Goal: Information Seeking & Learning: Find specific page/section

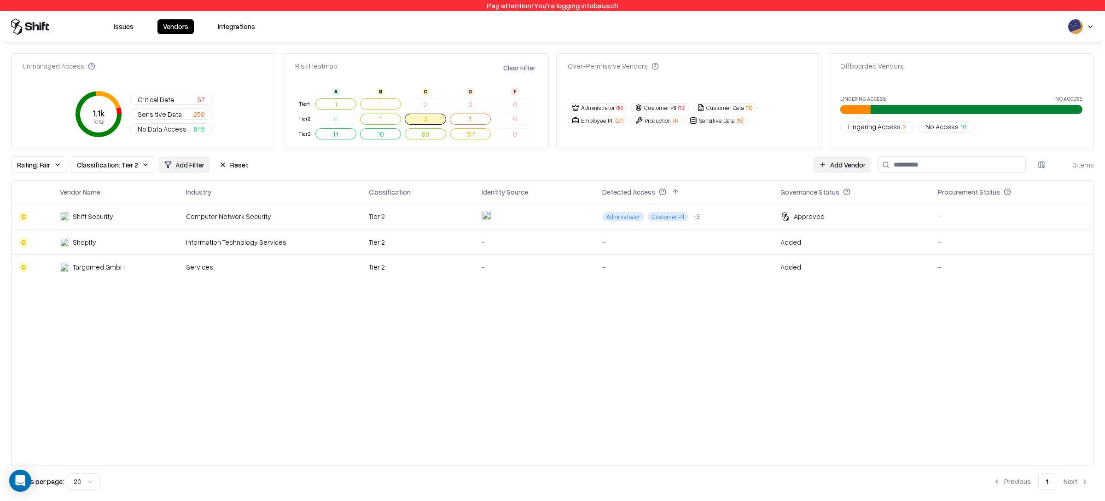
click at [417, 356] on div "Vendor Name Industry Classification Identity Source Detected Access Governance …" at bounding box center [552, 323] width 1083 height 286
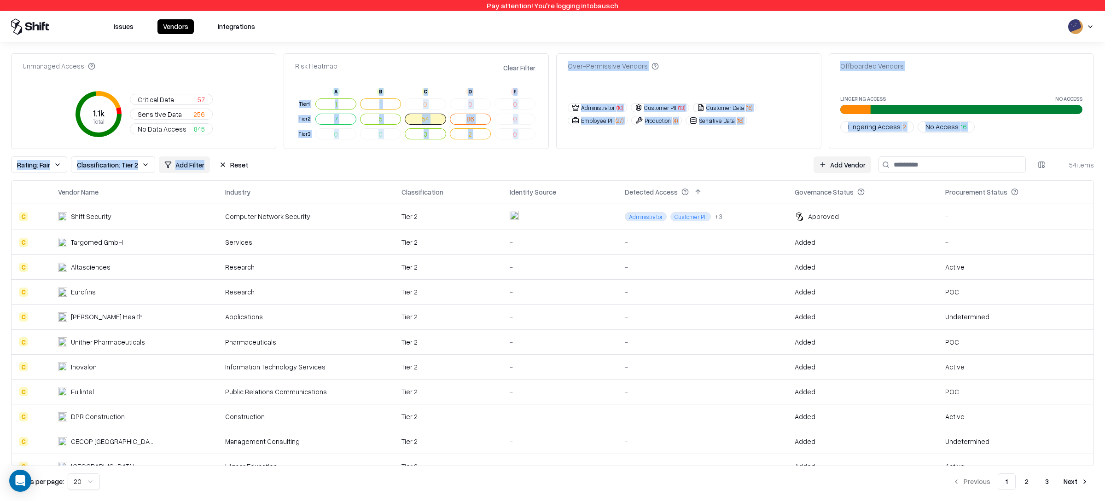
drag, startPoint x: 461, startPoint y: 168, endPoint x: 463, endPoint y: 145, distance: 22.7
click at [463, 145] on div "Unmanaged Access 1.1k Total Critical Data 57 Sensitive Data 256 No Data Access …" at bounding box center [552, 271] width 1083 height 437
click at [636, 141] on div "Over-Permissive Vendors Administrator ( 10 ) Customer PII ( 13 ) Customer Data …" at bounding box center [688, 101] width 265 height 96
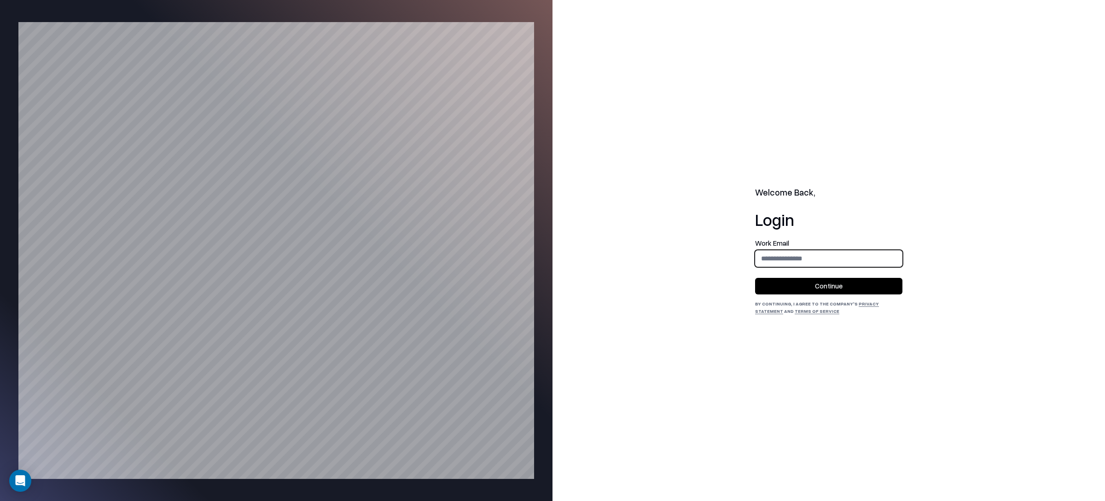
click at [817, 261] on input "email" at bounding box center [828, 258] width 146 height 17
type input "**********"
click at [868, 291] on button "Continue" at bounding box center [828, 286] width 147 height 17
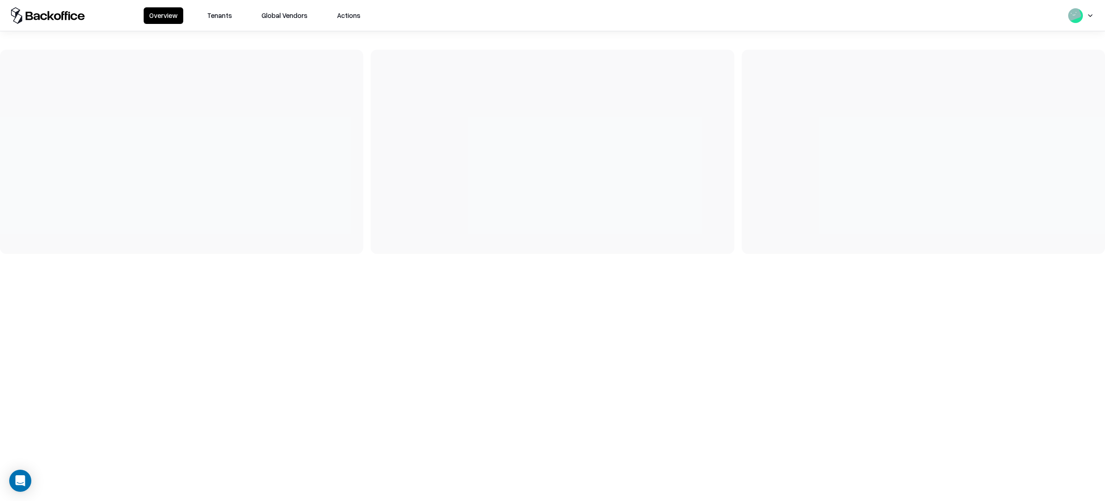
click at [206, 21] on button "Tenants" at bounding box center [220, 15] width 36 height 17
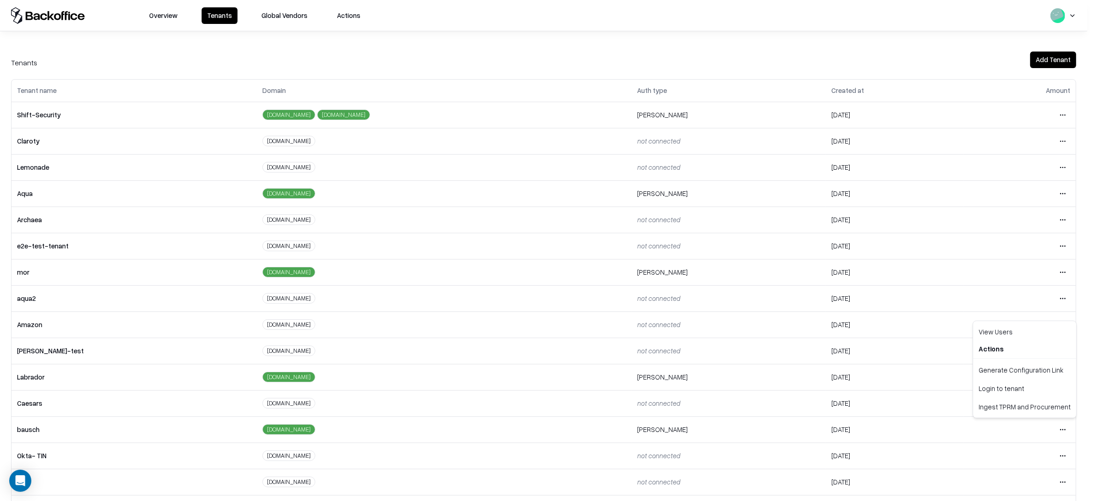
click at [1062, 429] on html "Overview Tenants Global Vendors Actions Tenants Add Tenant Tenant name Domain A…" at bounding box center [548, 250] width 1096 height 501
click at [1012, 389] on div "Login to tenant" at bounding box center [1024, 388] width 99 height 18
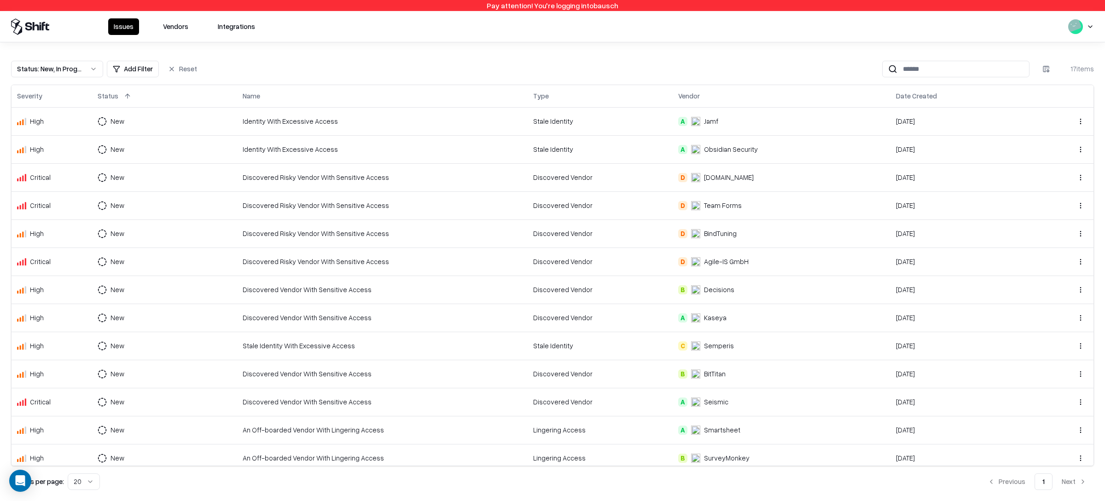
click at [168, 22] on button "Vendors" at bounding box center [175, 26] width 36 height 17
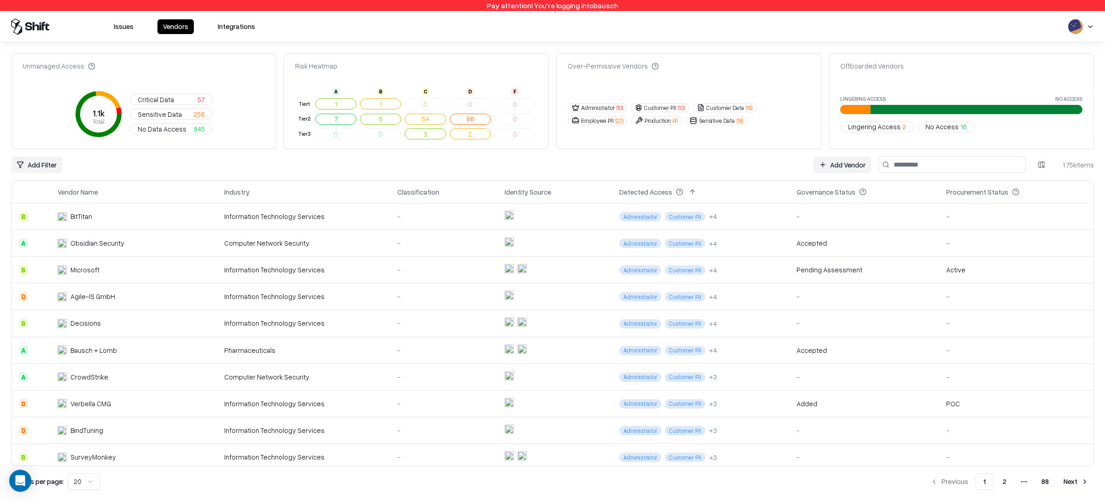
click at [385, 119] on button "5" at bounding box center [380, 119] width 41 height 11
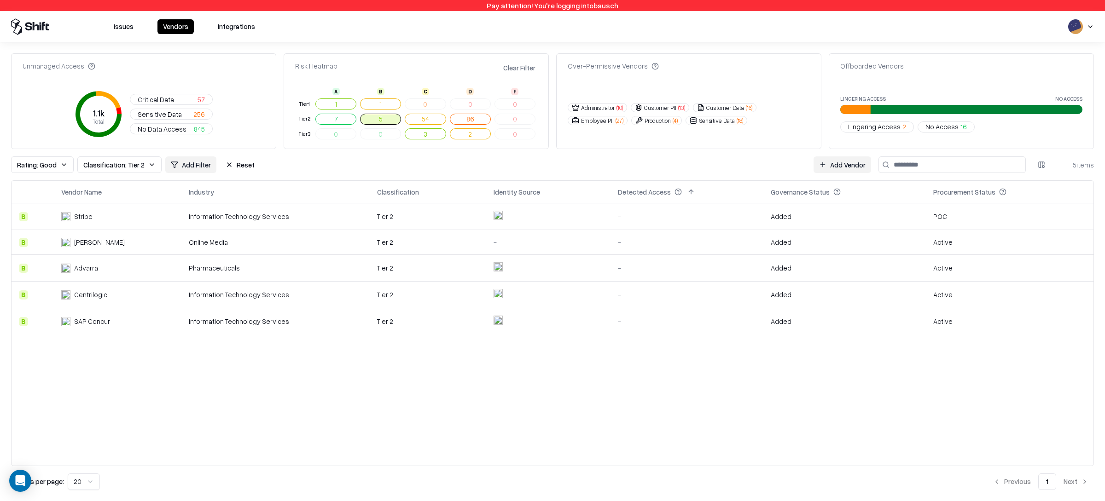
click at [336, 120] on button "7" at bounding box center [335, 119] width 41 height 11
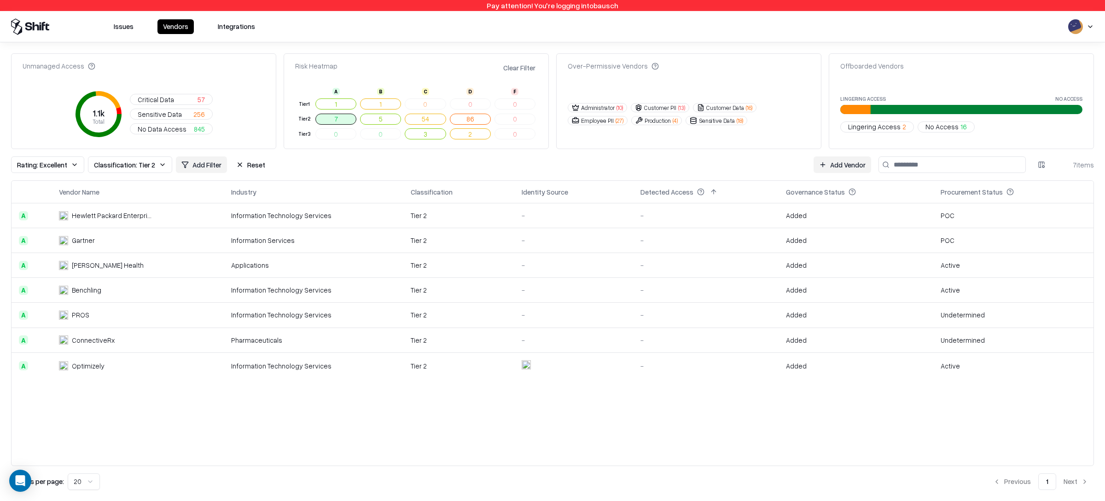
click at [336, 100] on button "1" at bounding box center [335, 104] width 41 height 11
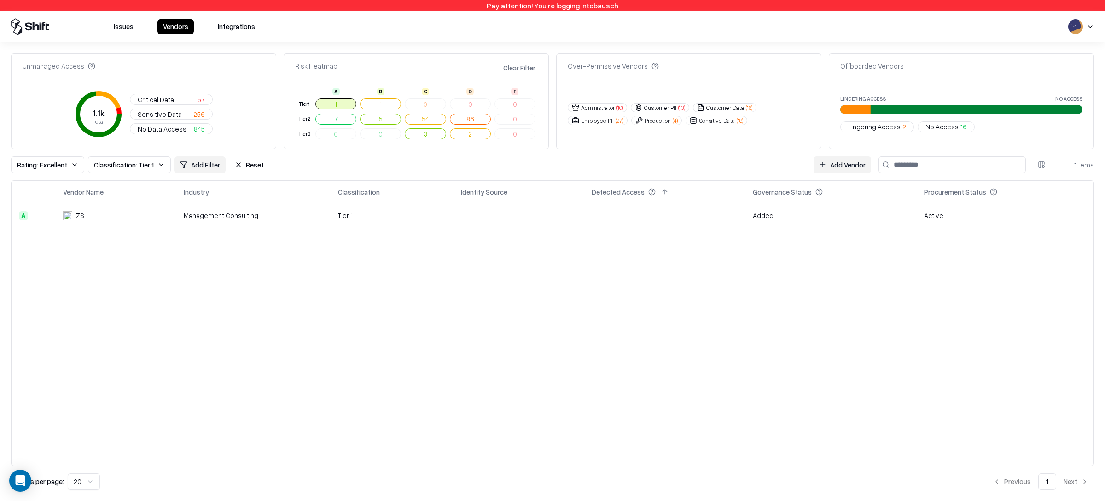
click at [383, 102] on button "1" at bounding box center [380, 104] width 41 height 11
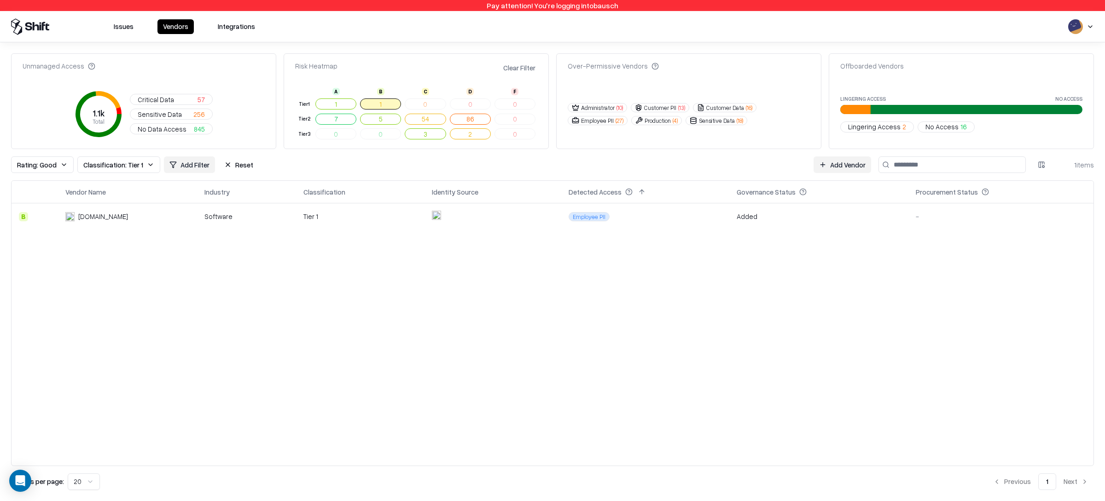
click at [364, 120] on button "5" at bounding box center [380, 119] width 41 height 11
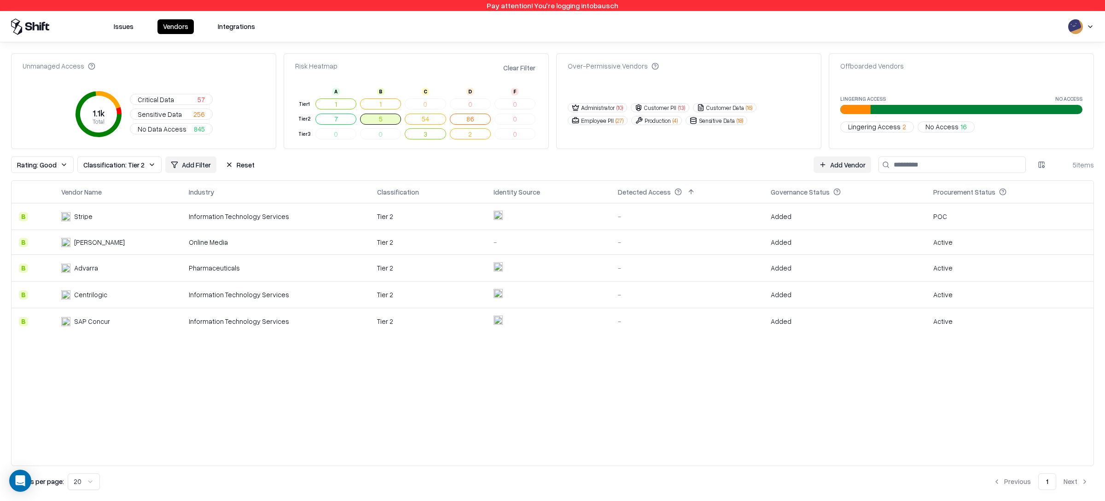
click at [343, 120] on button "7" at bounding box center [335, 119] width 41 height 11
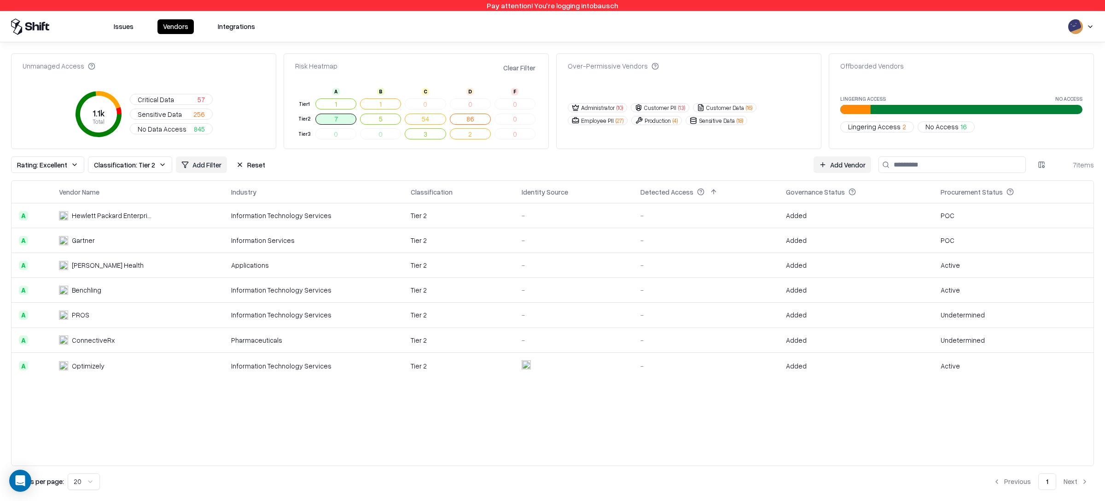
click at [436, 118] on button "54" at bounding box center [425, 119] width 41 height 11
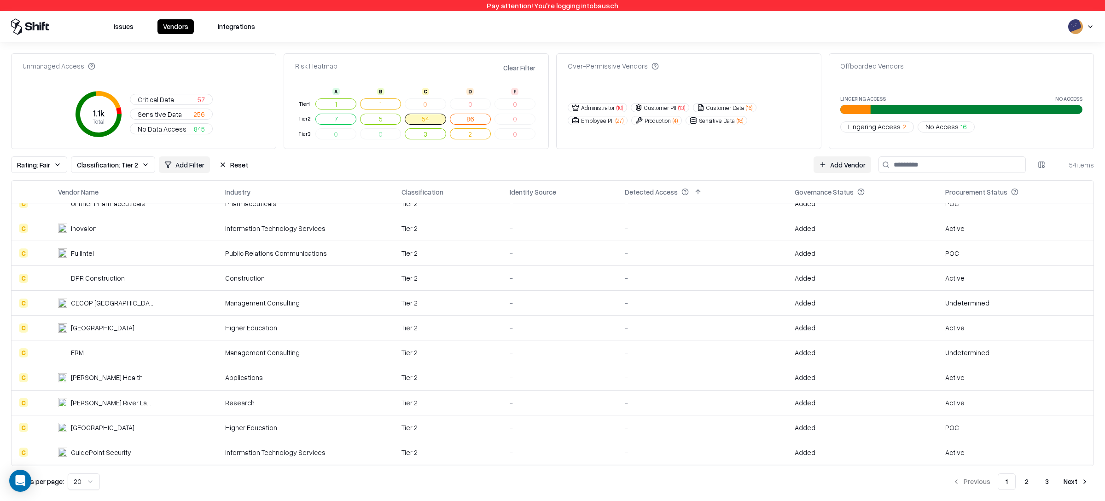
scroll to position [233, 0]
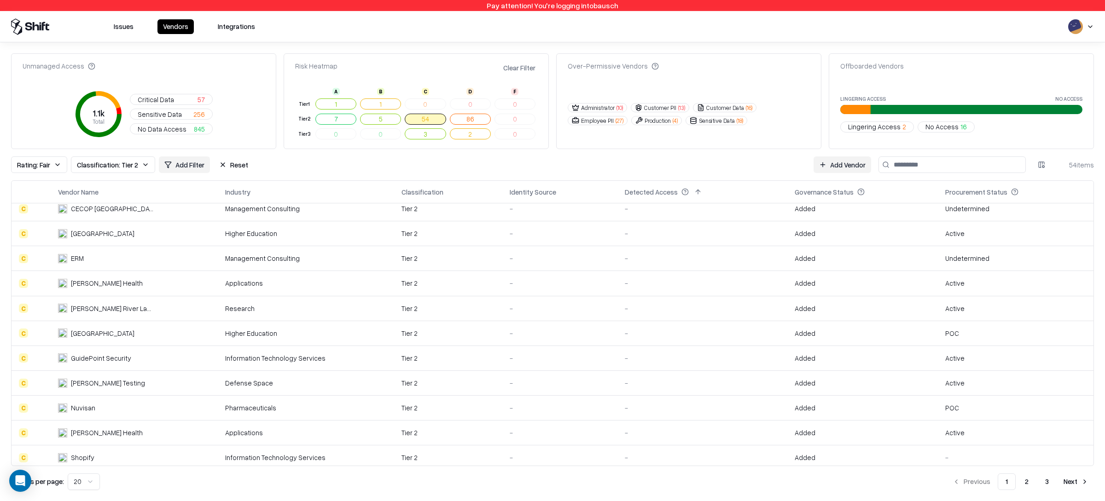
click at [297, 453] on div "Information Technology Services" at bounding box center [306, 458] width 162 height 10
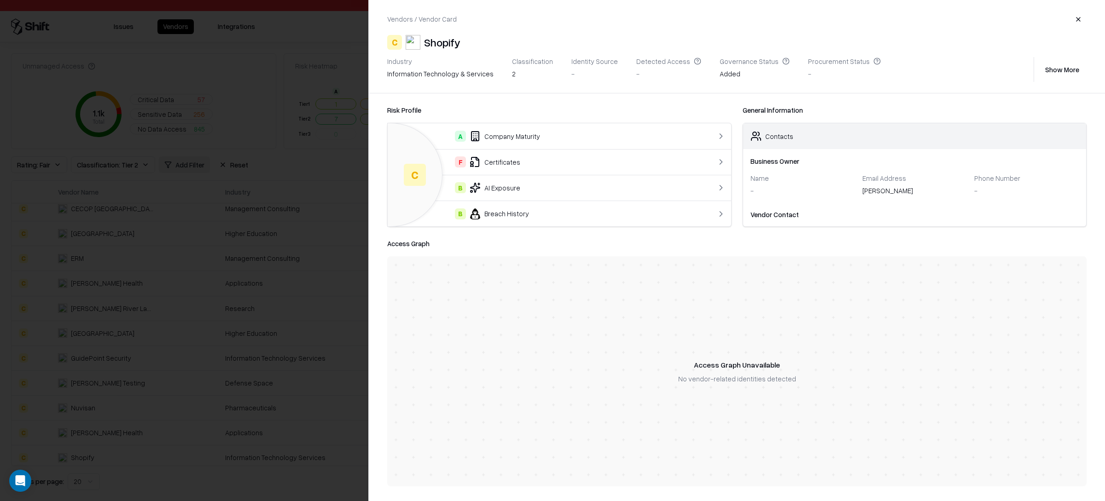
click at [517, 159] on div "F Certificates" at bounding box center [540, 162] width 290 height 11
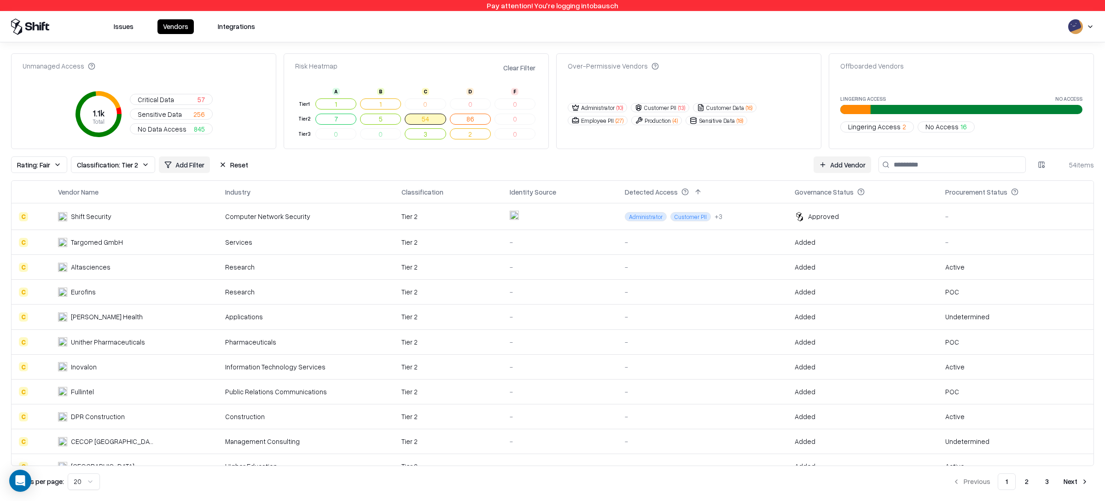
click at [910, 171] on input at bounding box center [951, 165] width 147 height 17
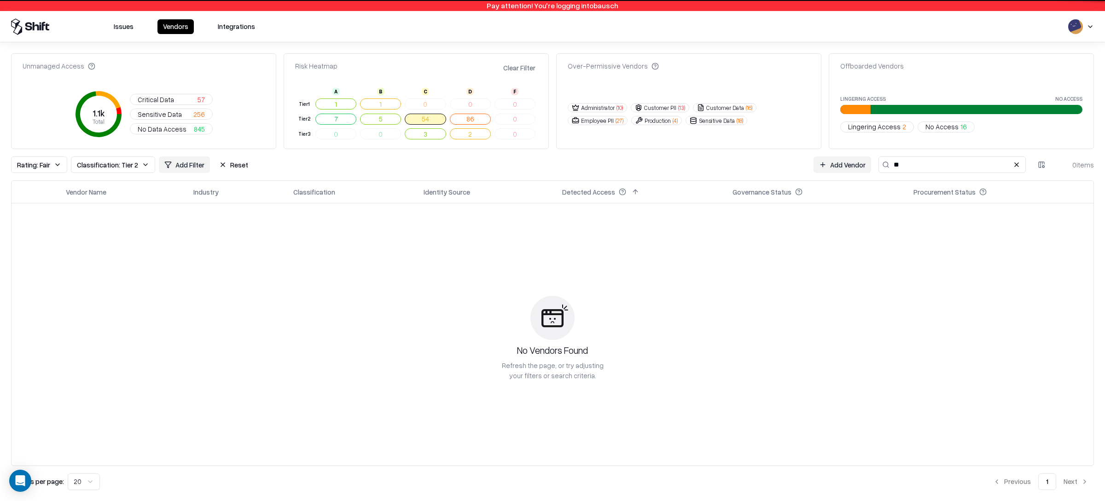
type input "*"
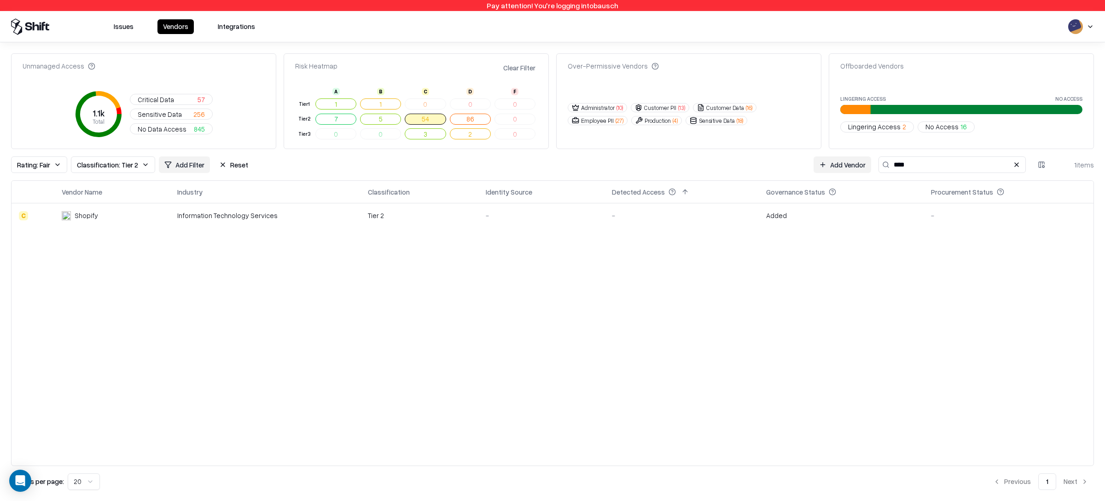
type input "****"
click at [254, 218] on div "Information Technology Services" at bounding box center [265, 216] width 176 height 10
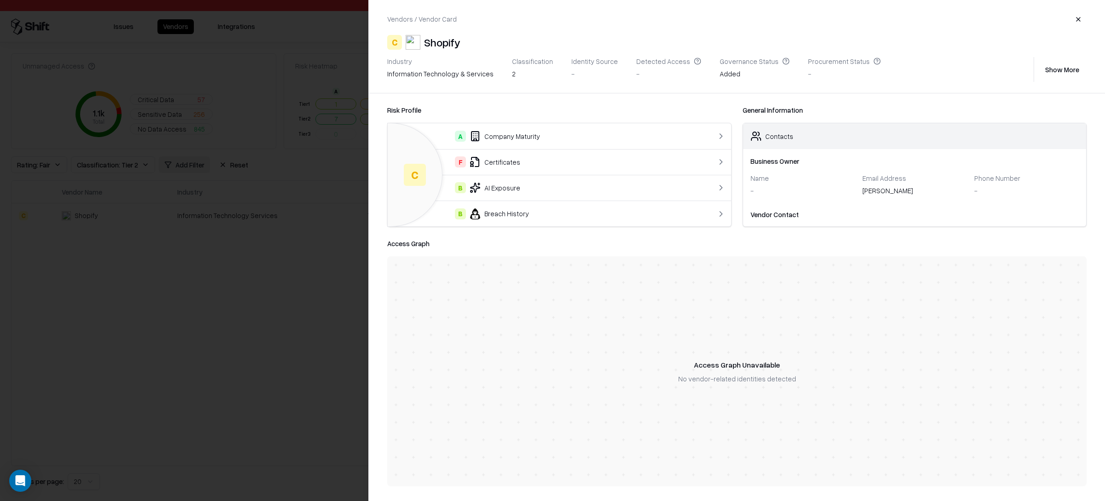
click at [534, 162] on div "F Certificates" at bounding box center [540, 162] width 290 height 11
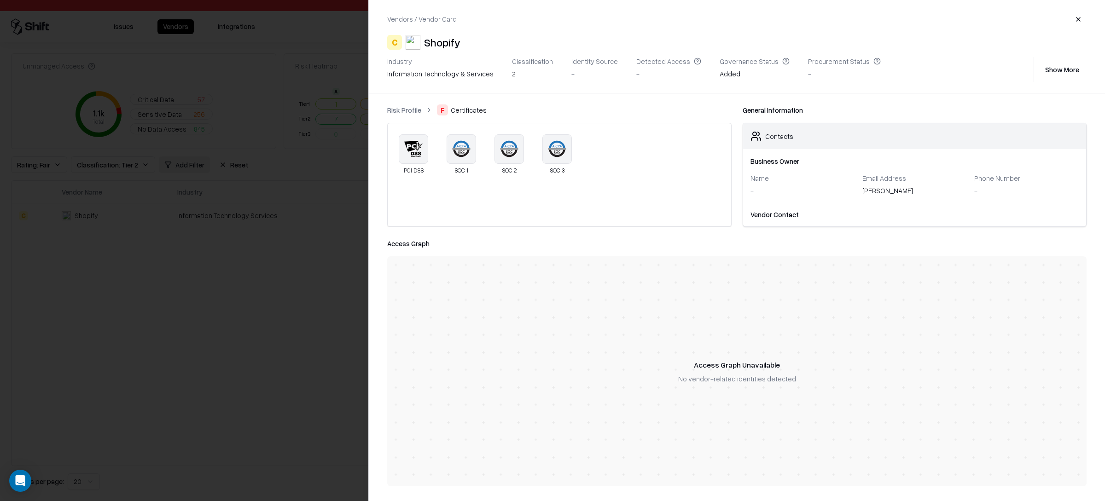
click at [226, 270] on div at bounding box center [552, 250] width 1105 height 501
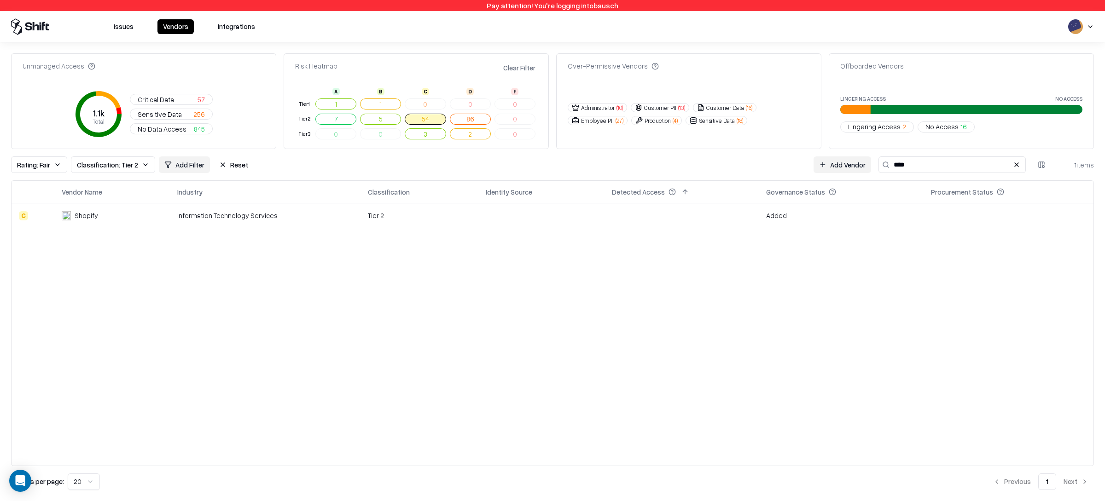
click at [204, 215] on div "Information Technology Services" at bounding box center [265, 216] width 176 height 10
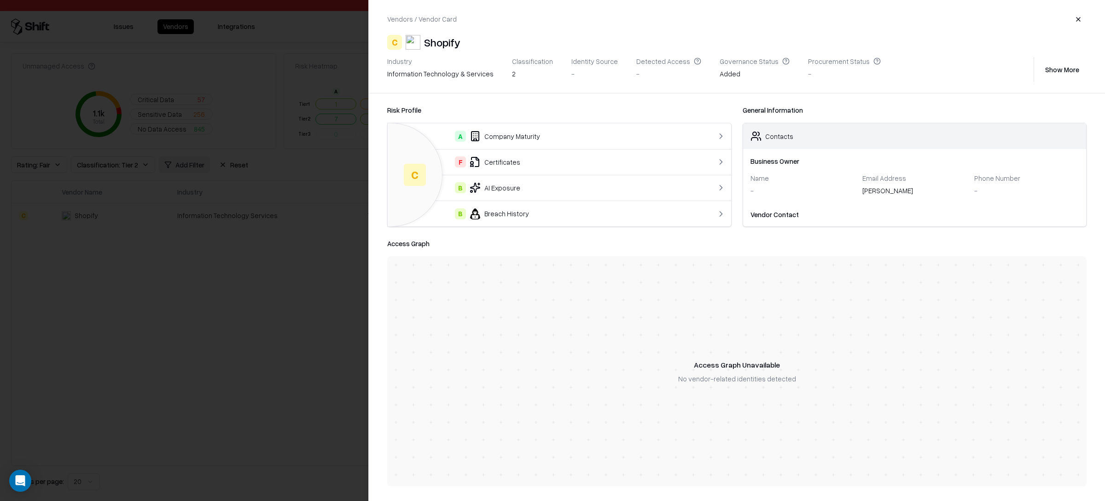
click at [486, 162] on div "F Certificates" at bounding box center [540, 162] width 290 height 11
